Goal: Task Accomplishment & Management: Manage account settings

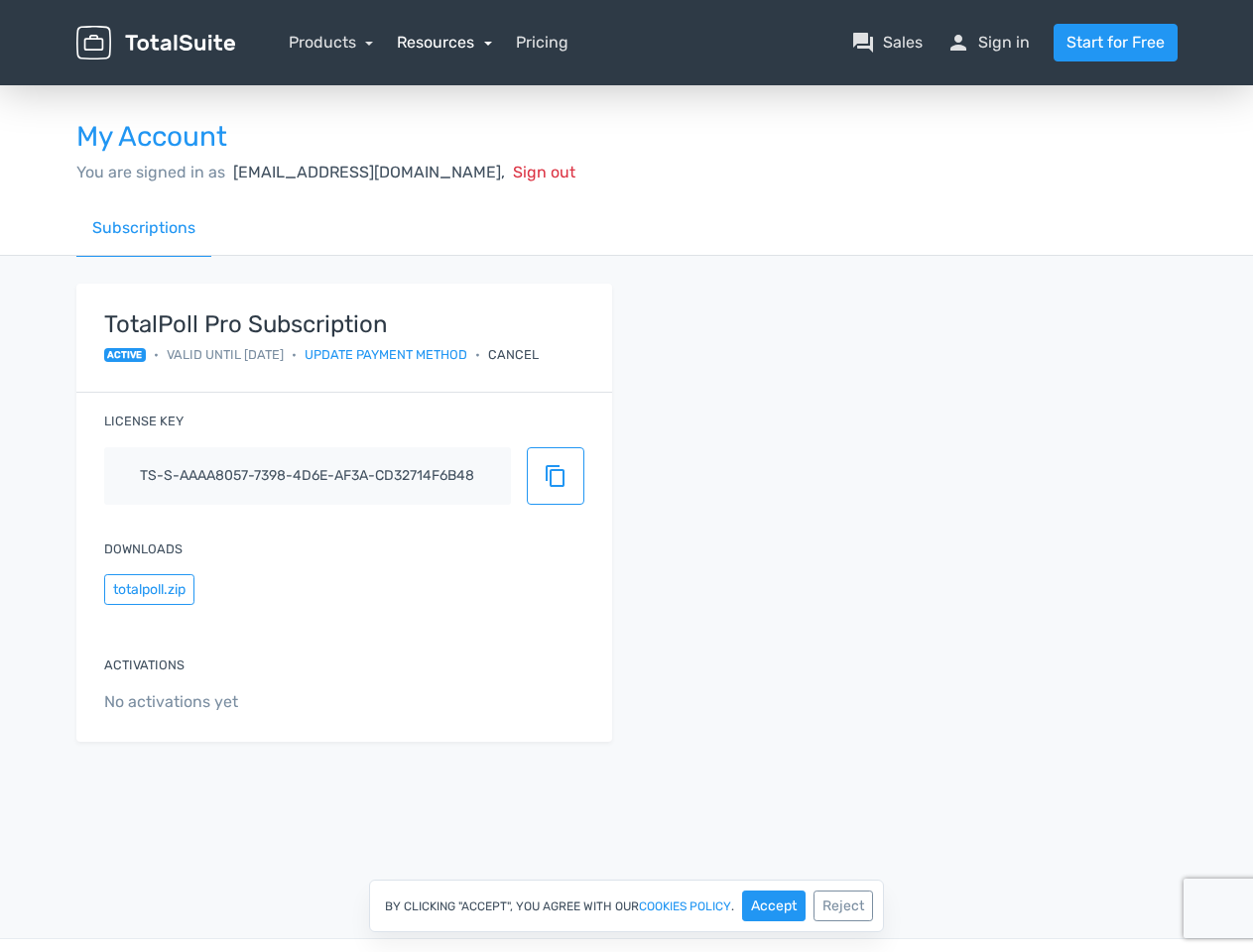
click at [443, 42] on link "Resources" at bounding box center [445, 42] width 96 height 19
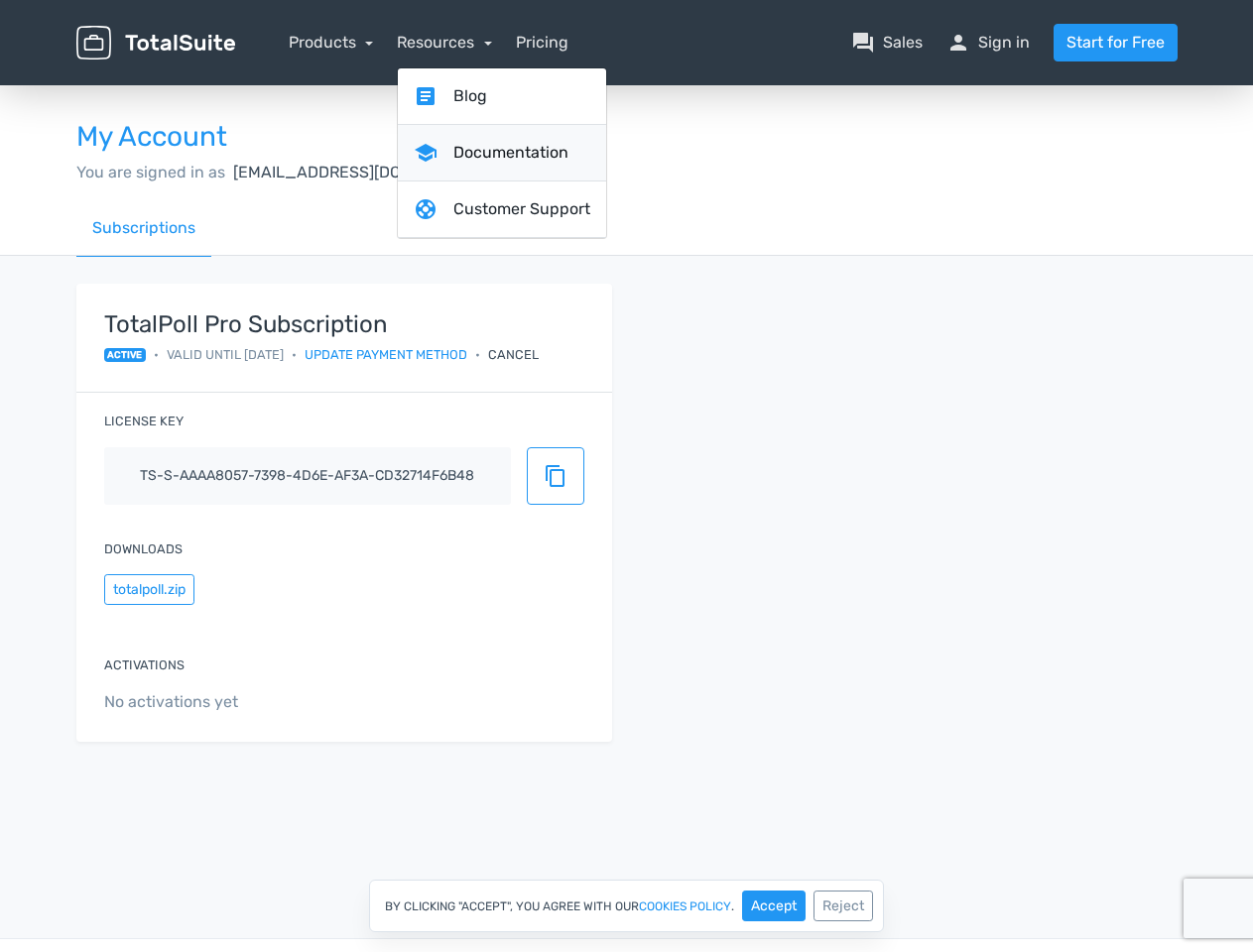
click at [473, 171] on link "school Documentation" at bounding box center [502, 153] width 208 height 57
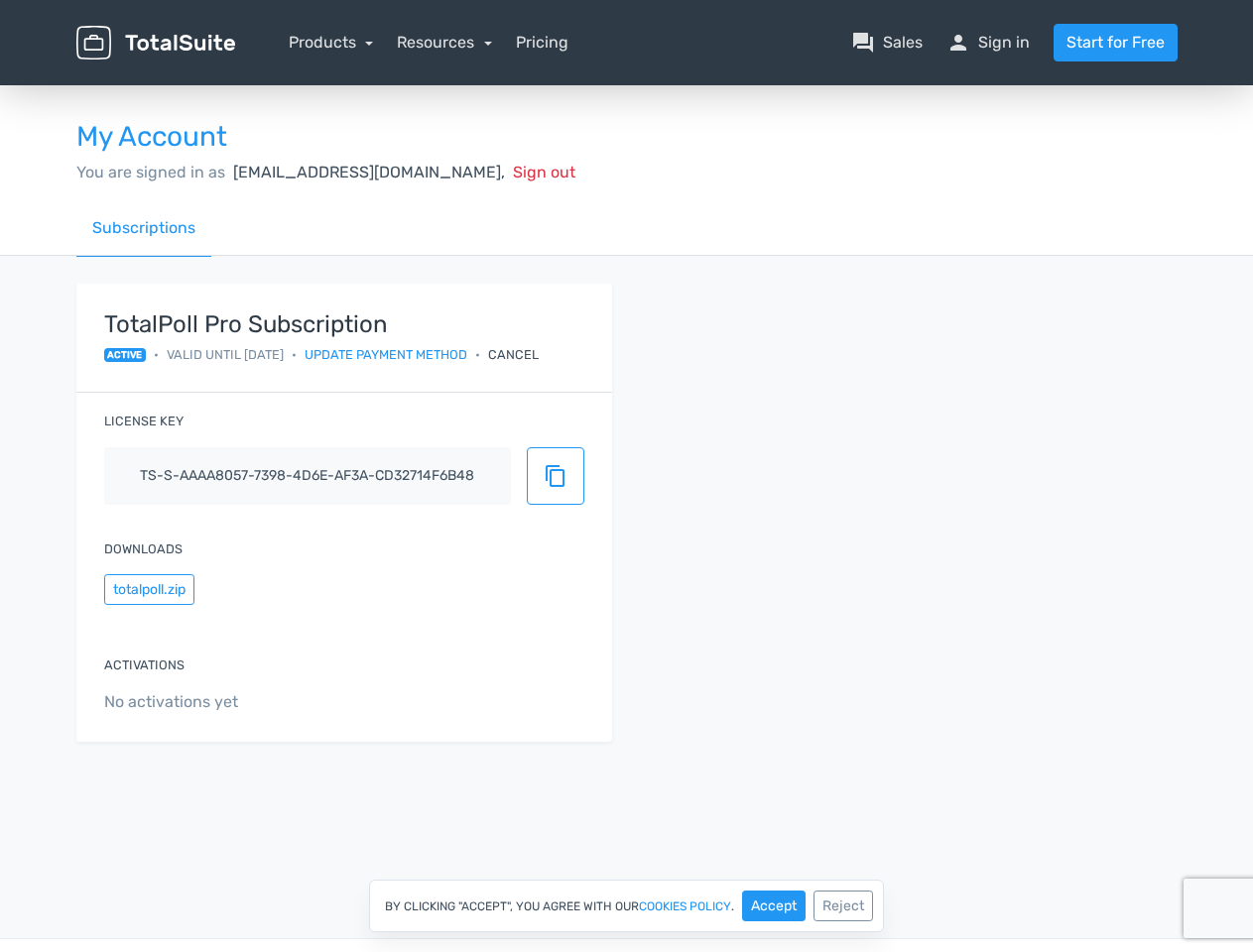
click at [538, 354] on div "Cancel" at bounding box center [513, 354] width 51 height 19
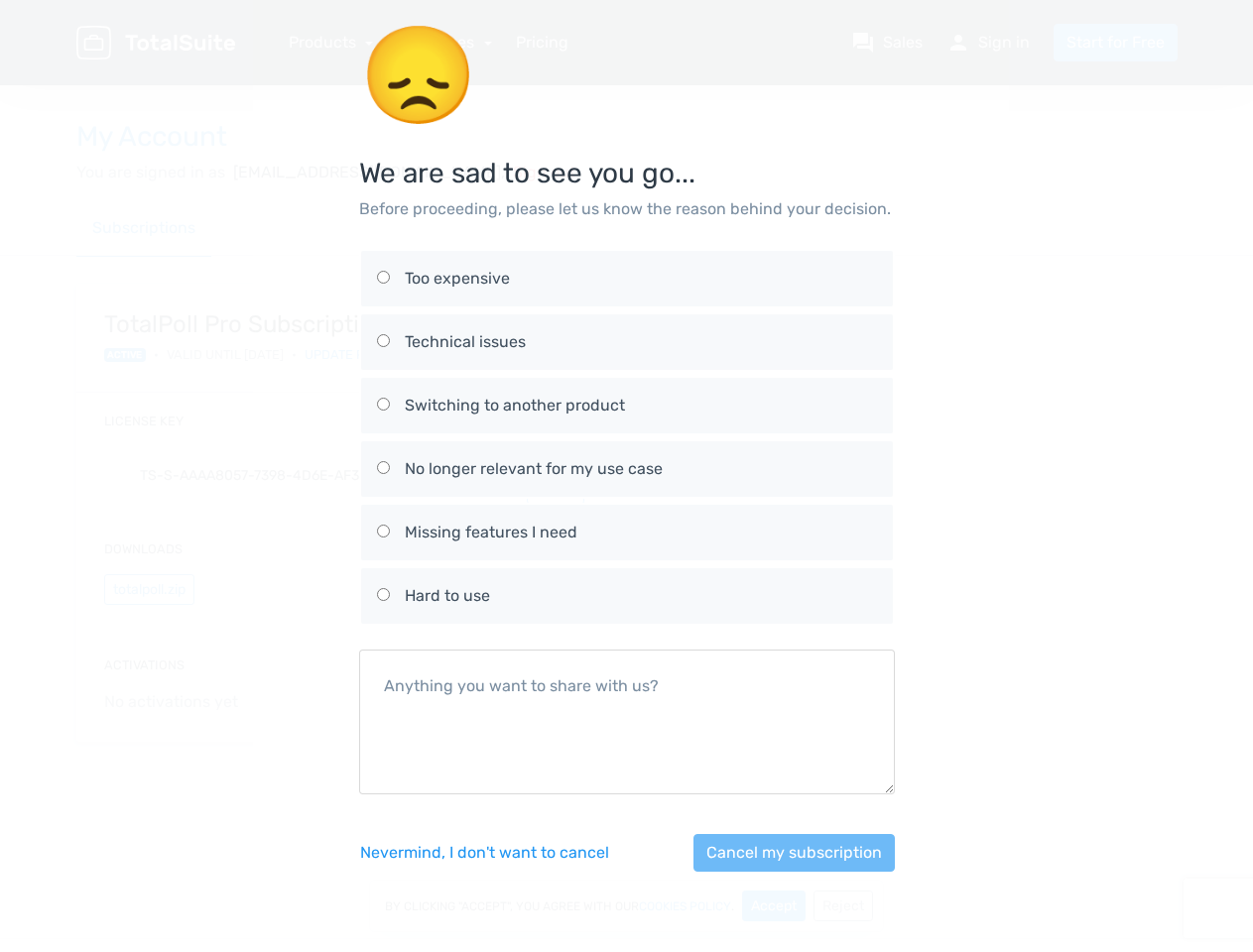
click at [555, 476] on div "No longer relevant for my use case" at bounding box center [641, 469] width 472 height 24
click at [390, 474] on input "No longer relevant for my use case" at bounding box center [383, 467] width 13 height 13
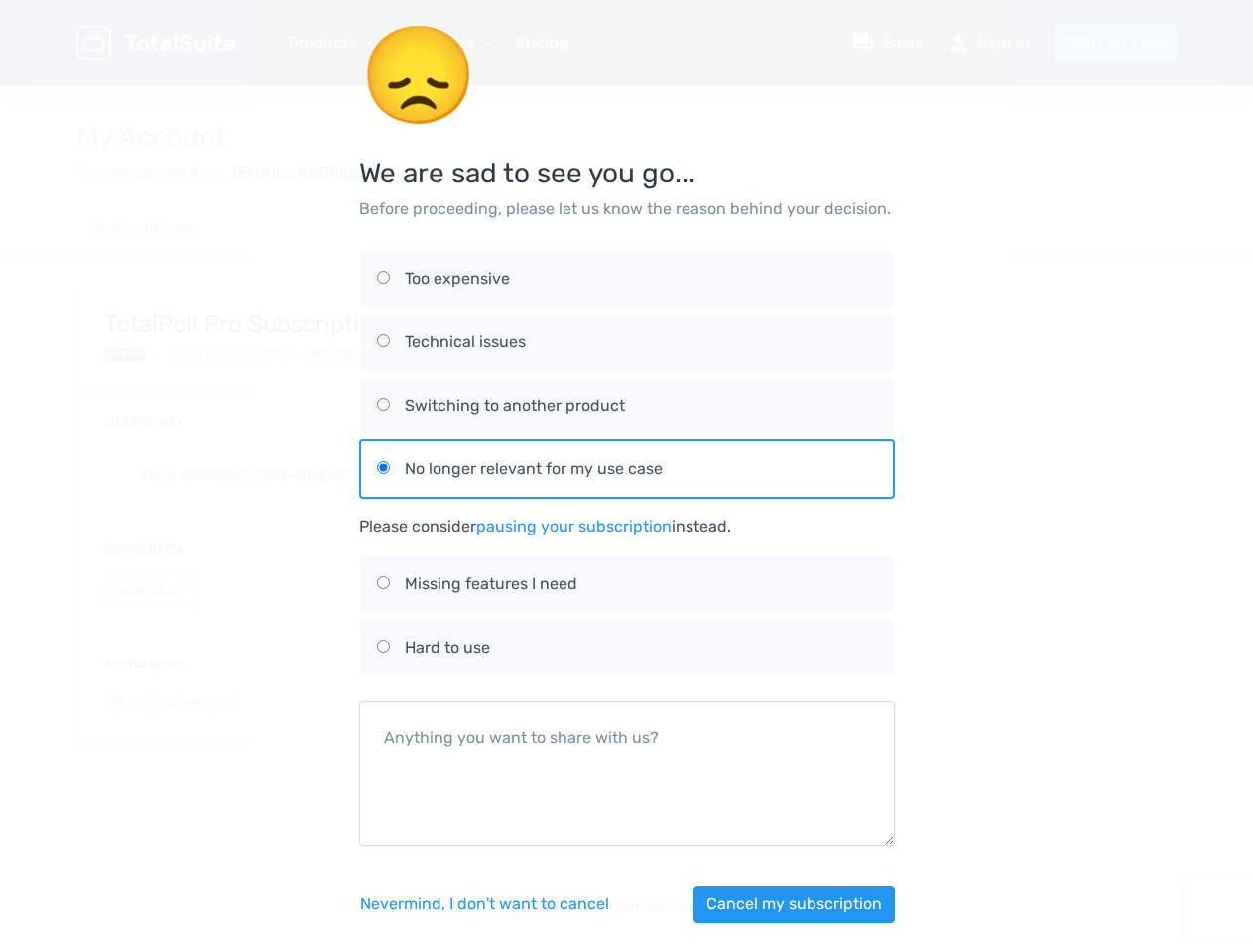
click at [148, 589] on div "😞 We are sad to see you go... Before proceeding, please let us know the reason …" at bounding box center [627, 485] width 1131 height 971
click at [773, 905] on button "Cancel my subscription" at bounding box center [794, 904] width 201 height 38
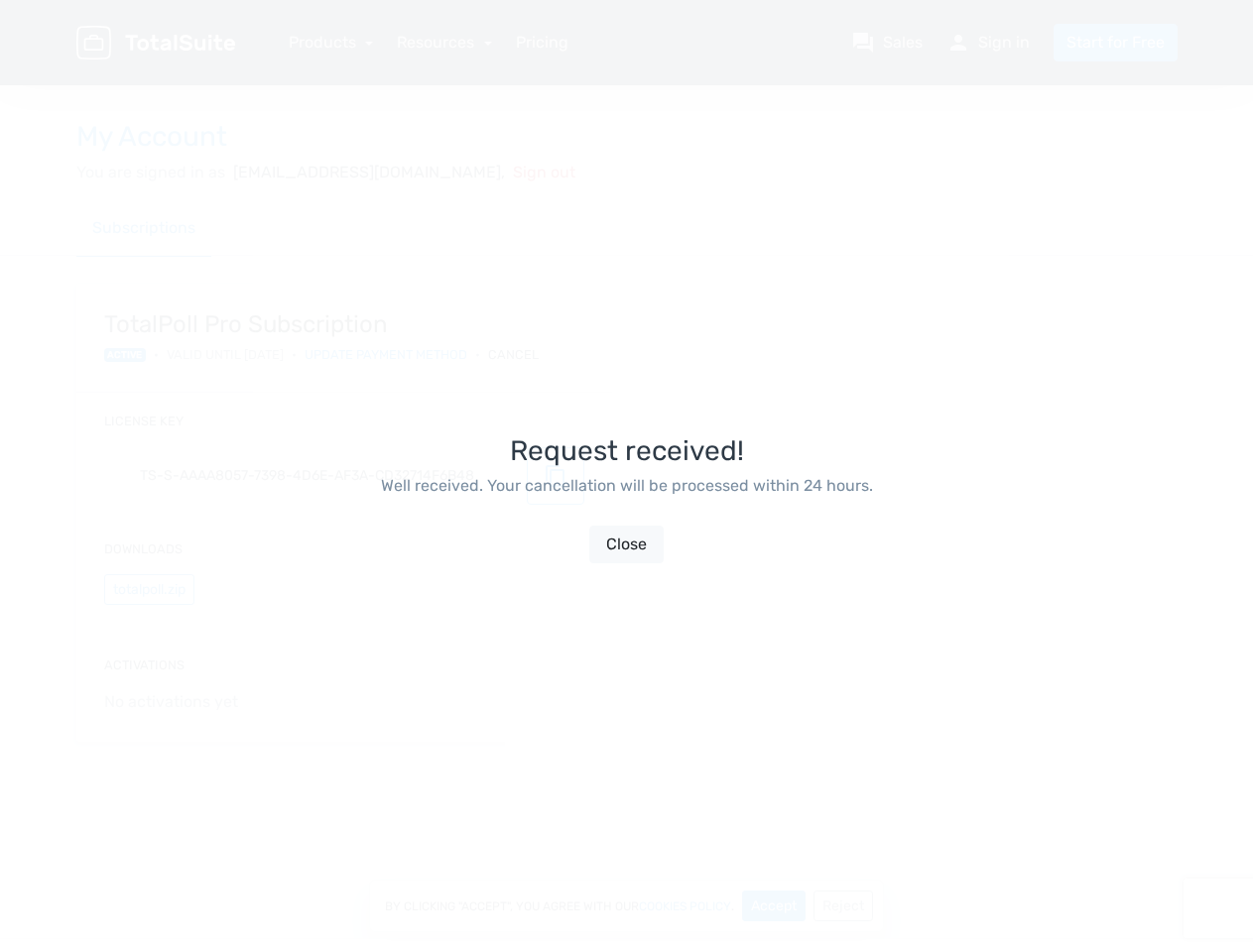
click at [843, 905] on div "Request received! Well received. Your cancellation will be processed within 24 …" at bounding box center [627, 499] width 535 height 952
